Goal: Task Accomplishment & Management: Manage account settings

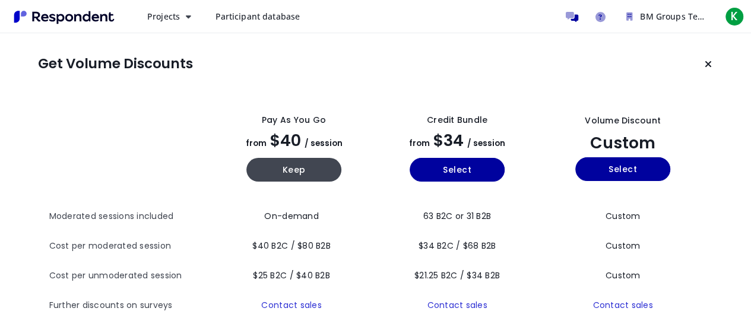
click at [239, 17] on span "Participant database" at bounding box center [257, 16] width 85 height 11
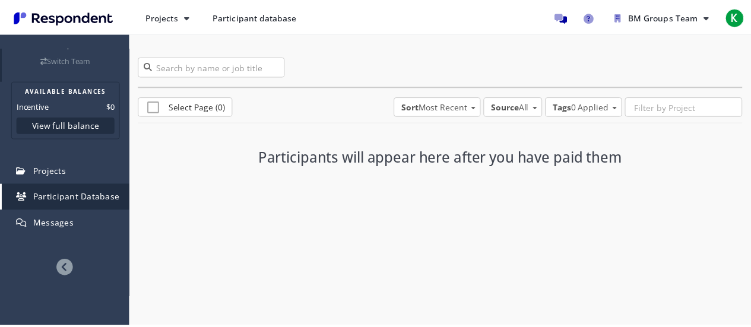
scroll to position [85, 0]
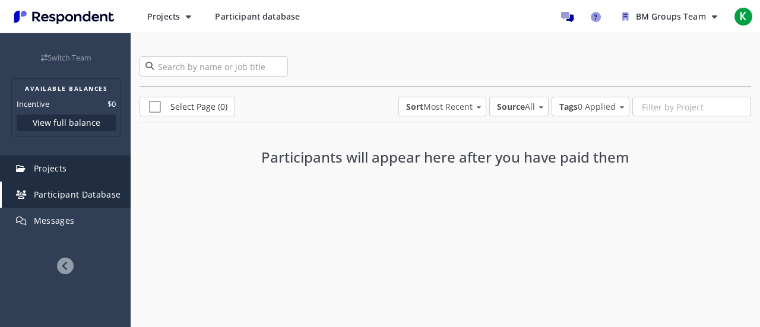
click at [82, 173] on link "Projects" at bounding box center [66, 169] width 129 height 26
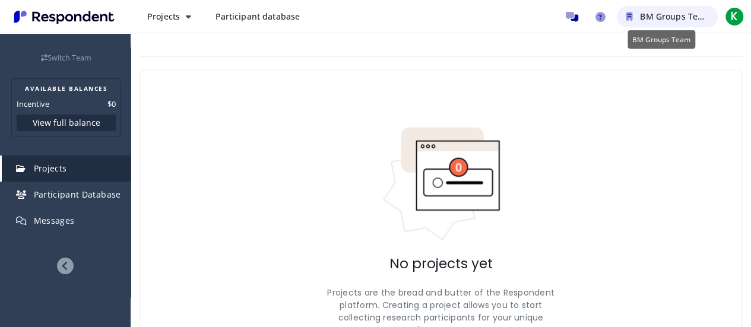
click at [660, 14] on span "BM Groups Team" at bounding box center [675, 16] width 70 height 11
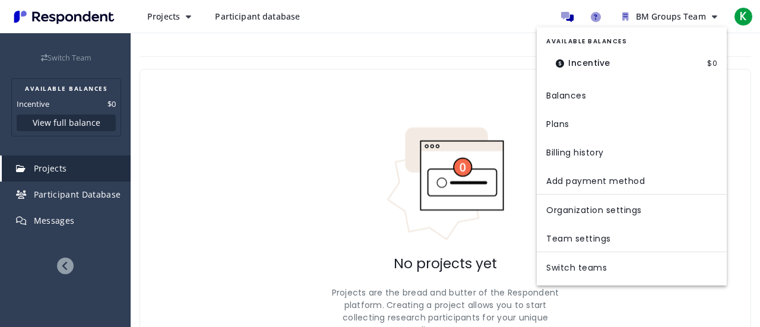
click at [601, 65] on dt "Incentive" at bounding box center [583, 63] width 74 height 24
drag, startPoint x: 497, startPoint y: 86, endPoint x: 653, endPoint y: 17, distance: 171.3
click at [653, 17] on md-backdrop at bounding box center [380, 163] width 760 height 327
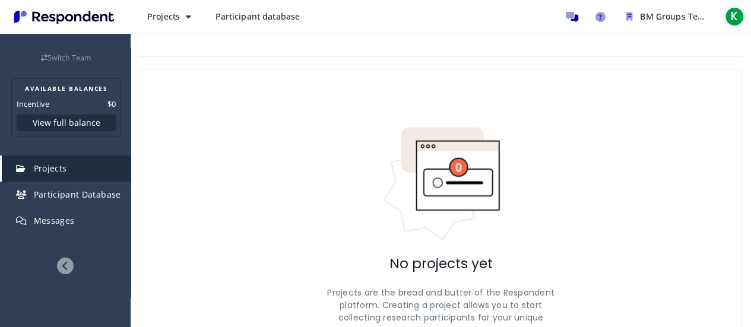
click at [726, 14] on span "K" at bounding box center [734, 16] width 19 height 19
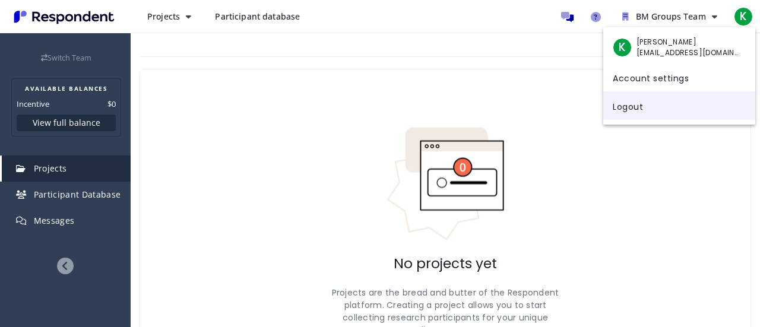
click at [657, 116] on link "Logout" at bounding box center [679, 105] width 152 height 29
